Goal: Find specific page/section: Find specific page/section

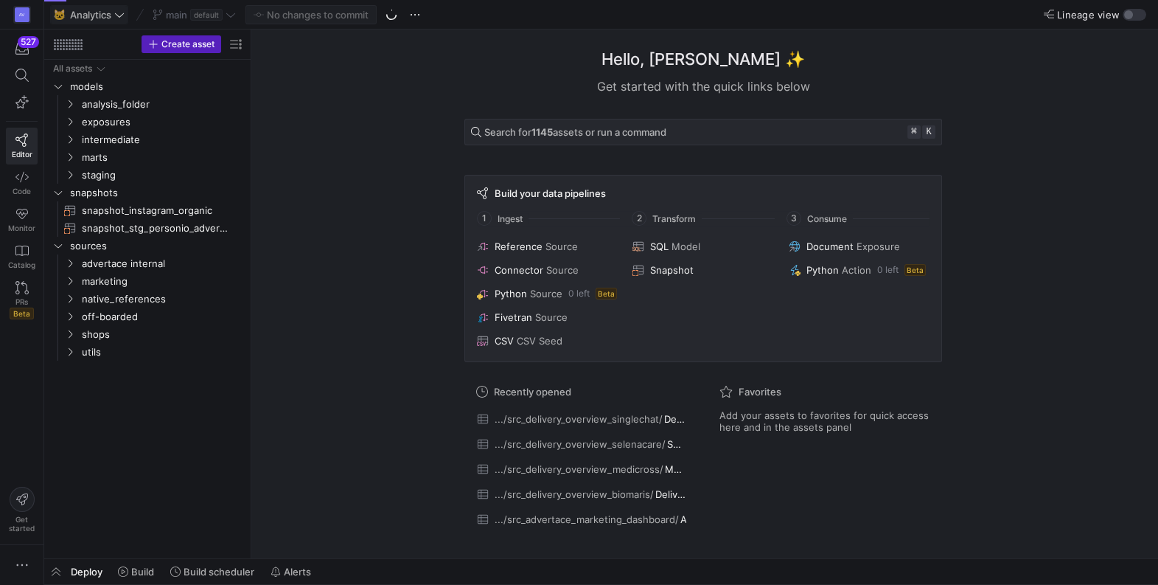
click at [119, 15] on icon at bounding box center [119, 15] width 10 height 10
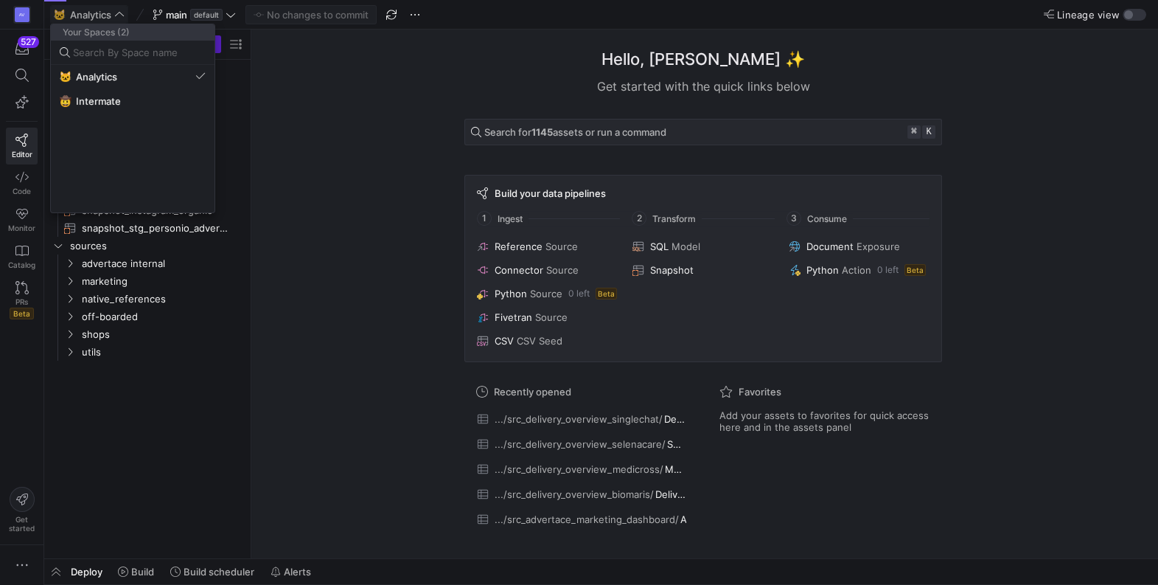
click at [344, 115] on div at bounding box center [579, 292] width 1158 height 585
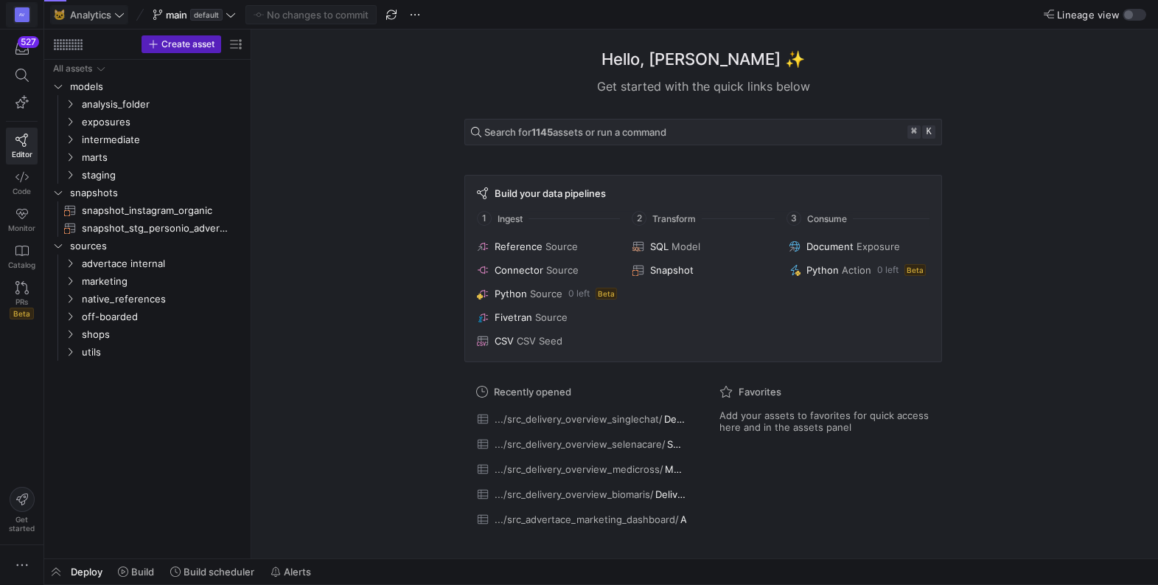
click at [19, 14] on div "AV" at bounding box center [22, 14] width 15 height 15
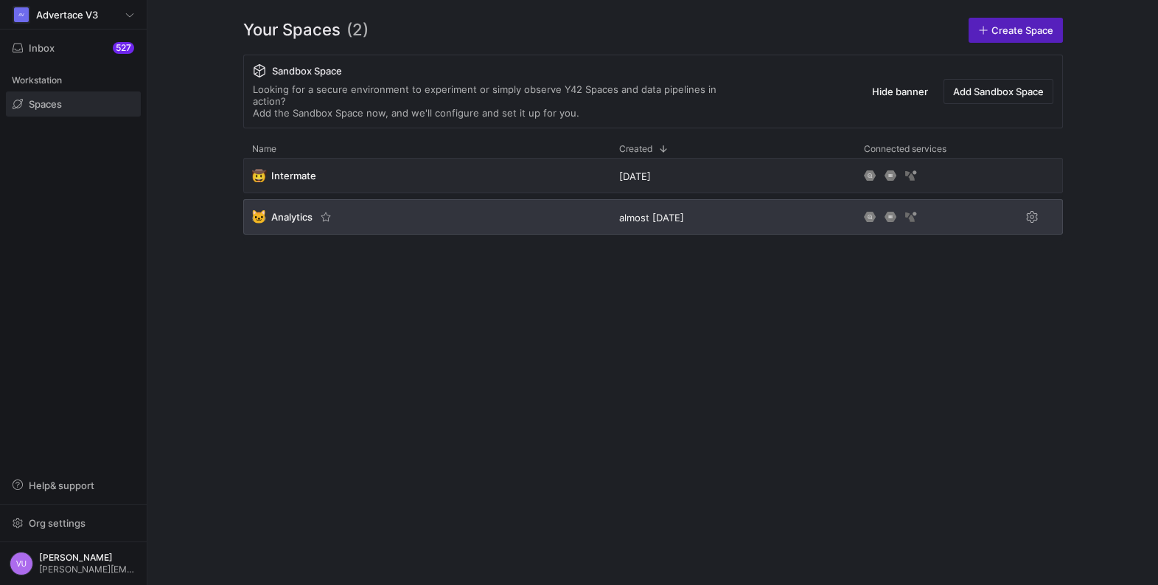
click at [292, 211] on span "Analytics" at bounding box center [291, 217] width 41 height 12
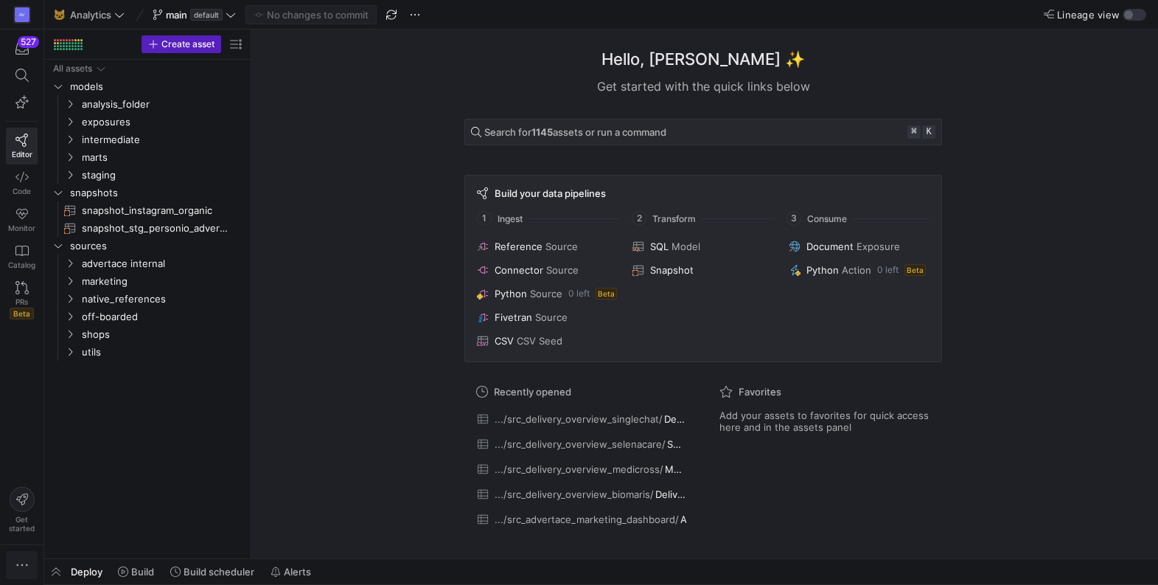
click at [21, 562] on icon "button" at bounding box center [22, 564] width 15 height 15
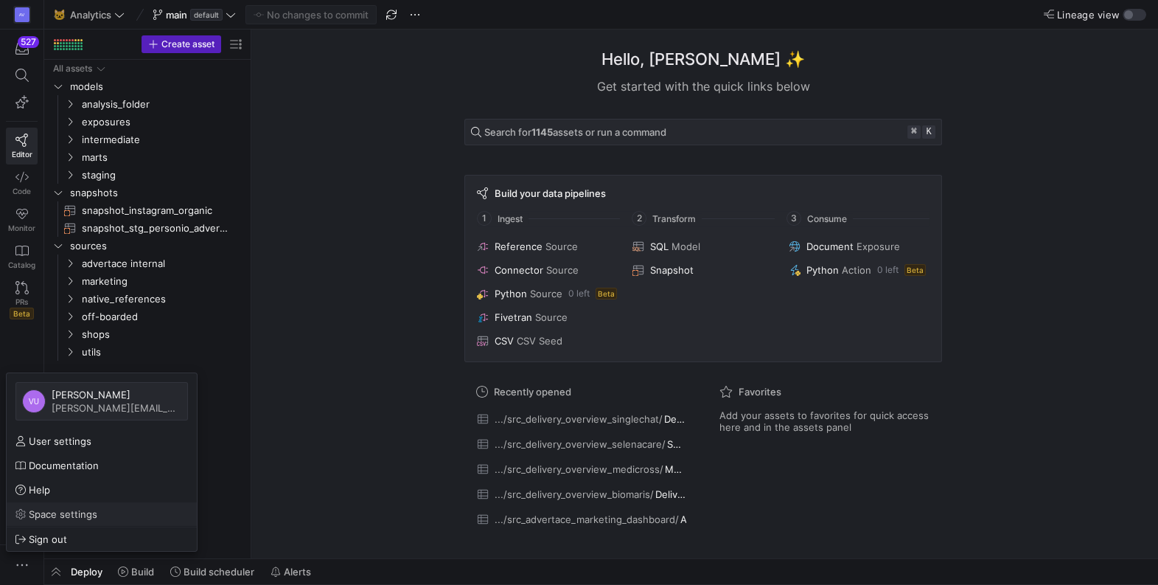
click at [70, 503] on link "Space settings" at bounding box center [102, 514] width 190 height 24
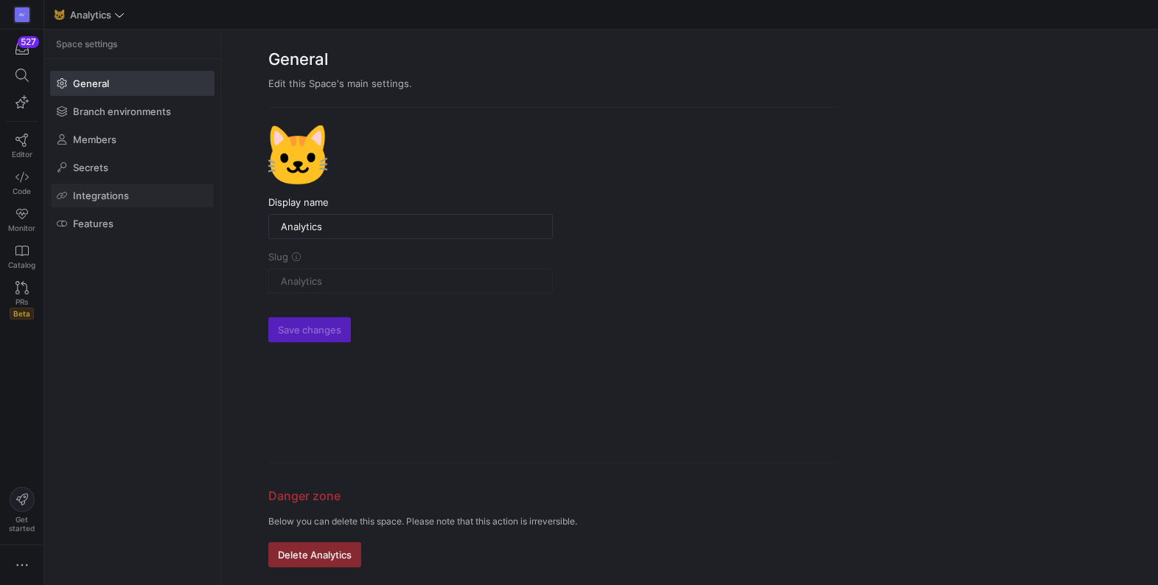
click at [109, 195] on span "Integrations" at bounding box center [101, 195] width 56 height 12
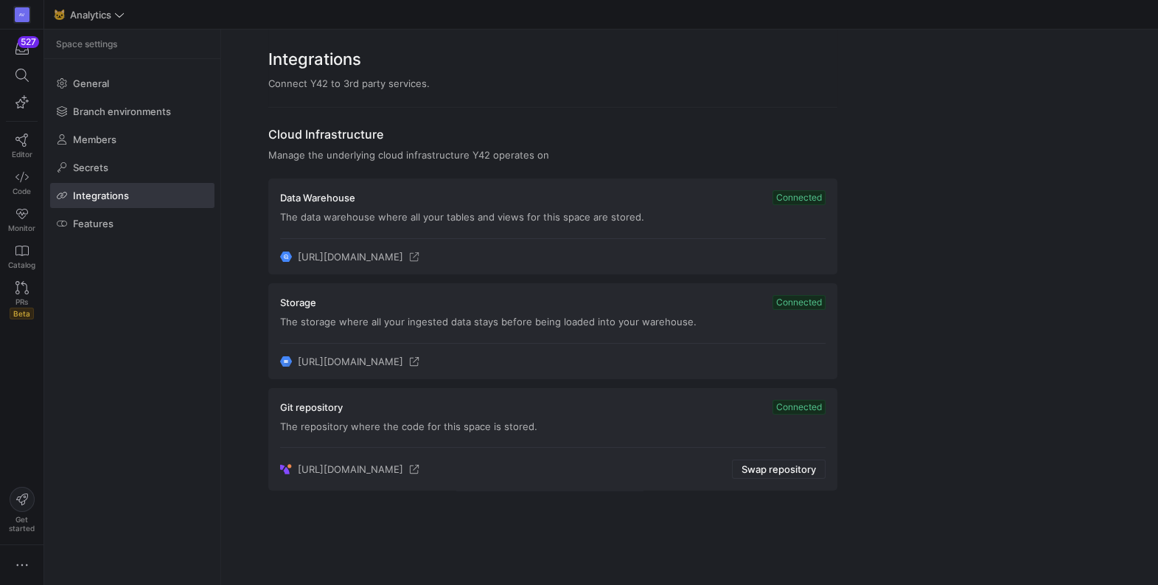
click at [419, 259] on icon at bounding box center [414, 256] width 10 height 10
click at [792, 299] on span "Connected" at bounding box center [798, 302] width 53 height 15
click at [419, 358] on icon at bounding box center [414, 361] width 10 height 10
drag, startPoint x: 296, startPoint y: 360, endPoint x: 792, endPoint y: 357, distance: 496.1
click at [419, 357] on div "[URL][DOMAIN_NAME]" at bounding box center [349, 361] width 139 height 12
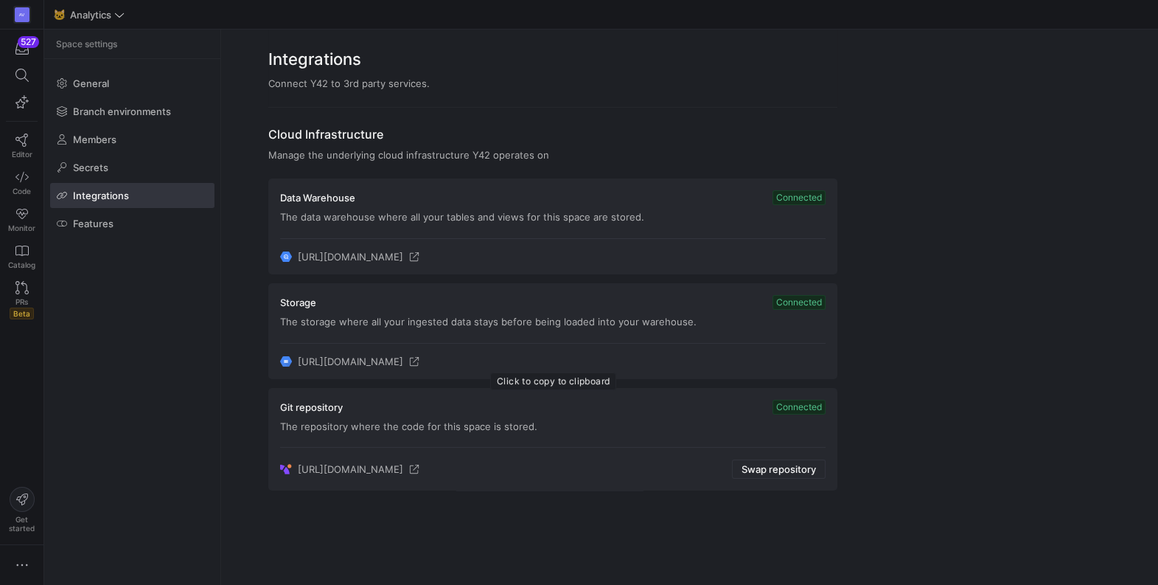
click at [403, 355] on span "[URL][DOMAIN_NAME]" at bounding box center [350, 361] width 105 height 12
copy span "[URL][DOMAIN_NAME]"
click at [419, 256] on icon at bounding box center [414, 256] width 10 height 10
click at [403, 260] on span "[URL][DOMAIN_NAME]" at bounding box center [350, 257] width 105 height 12
